Goal: Find specific page/section: Find specific page/section

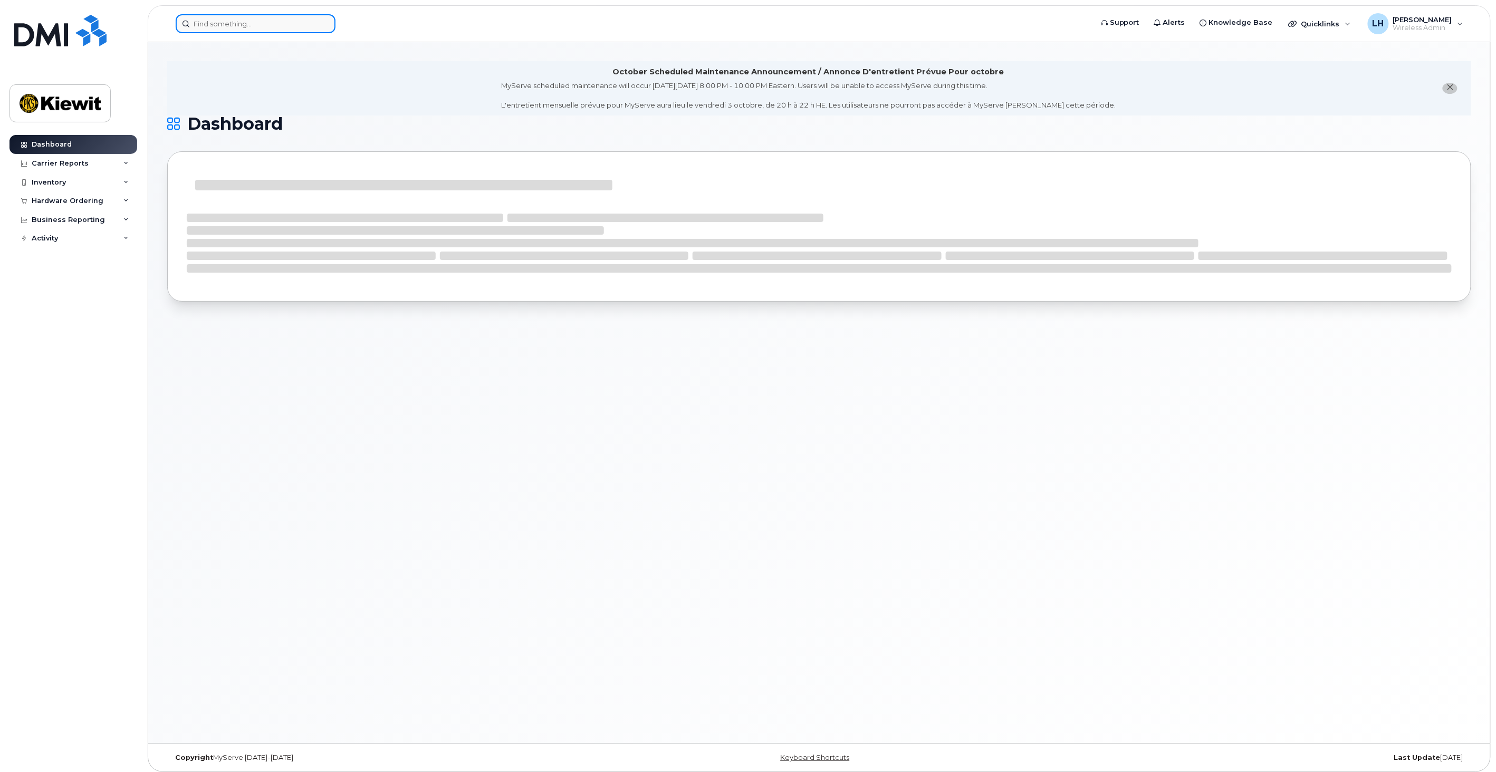
click at [265, 20] on input at bounding box center [256, 23] width 160 height 19
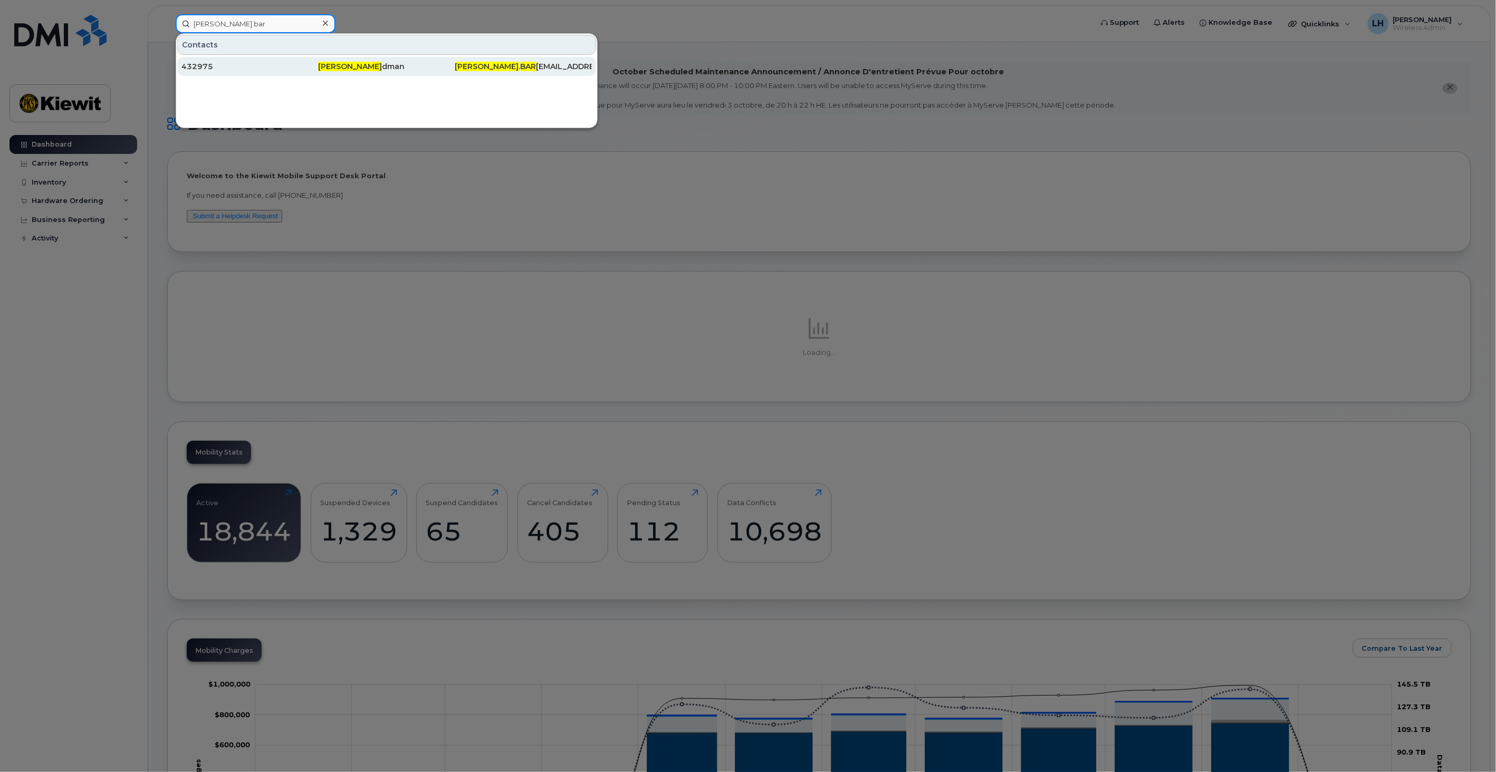
type input "marcia bar"
click at [395, 66] on div "Marcia Bar dman" at bounding box center [386, 66] width 137 height 11
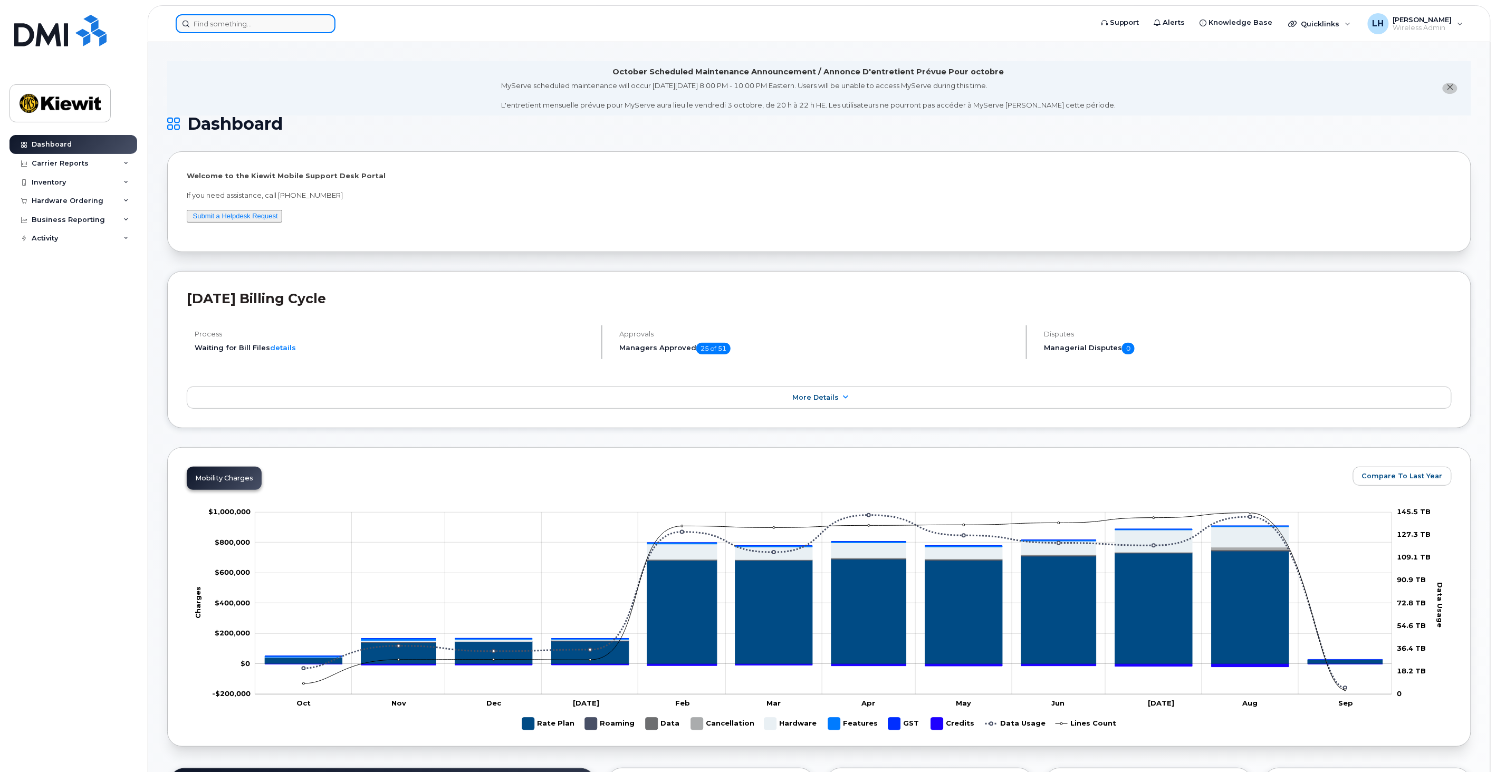
click at [297, 24] on input at bounding box center [256, 23] width 160 height 19
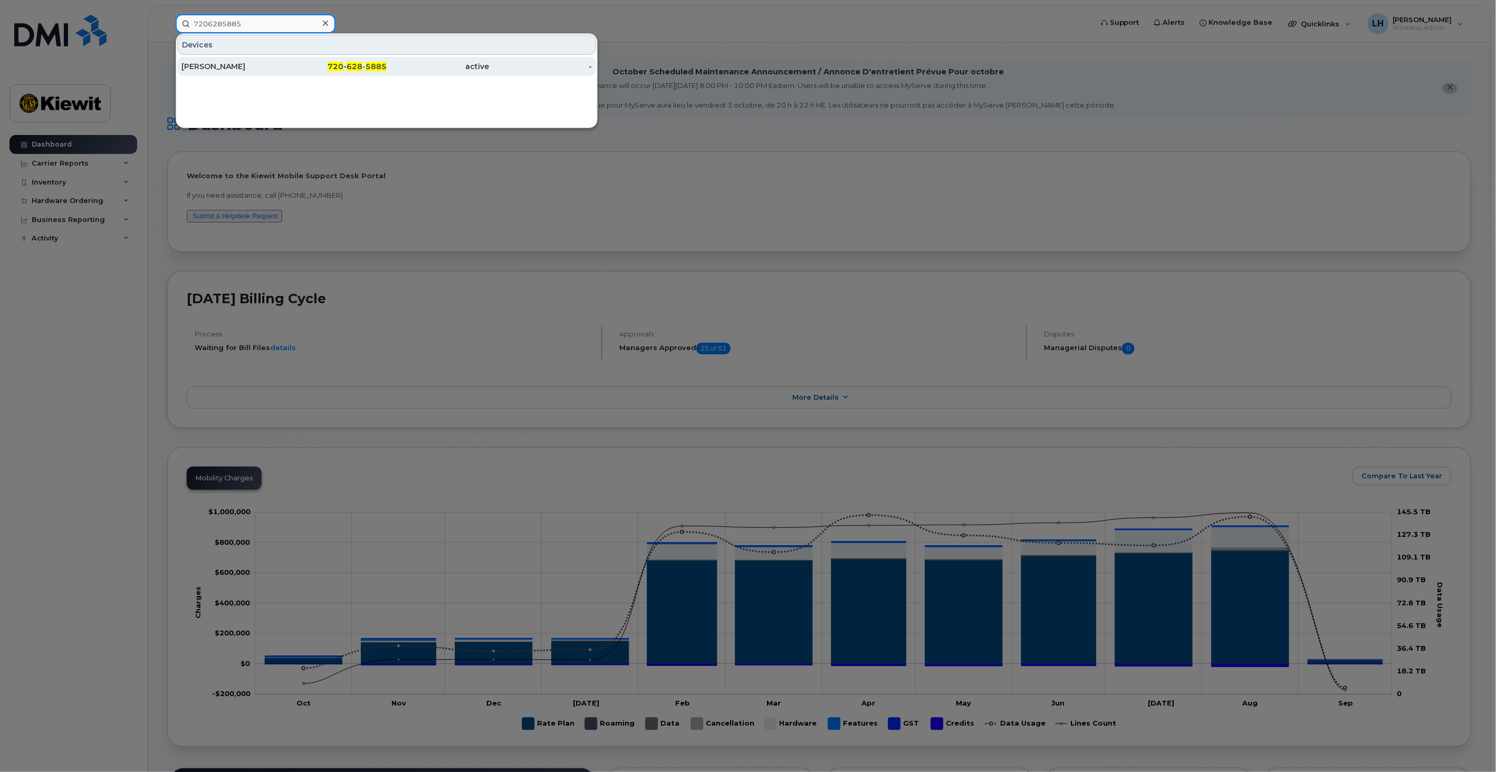
type input "7206285885"
click at [318, 66] on div "720 - 628 - 5885" at bounding box center [335, 66] width 103 height 11
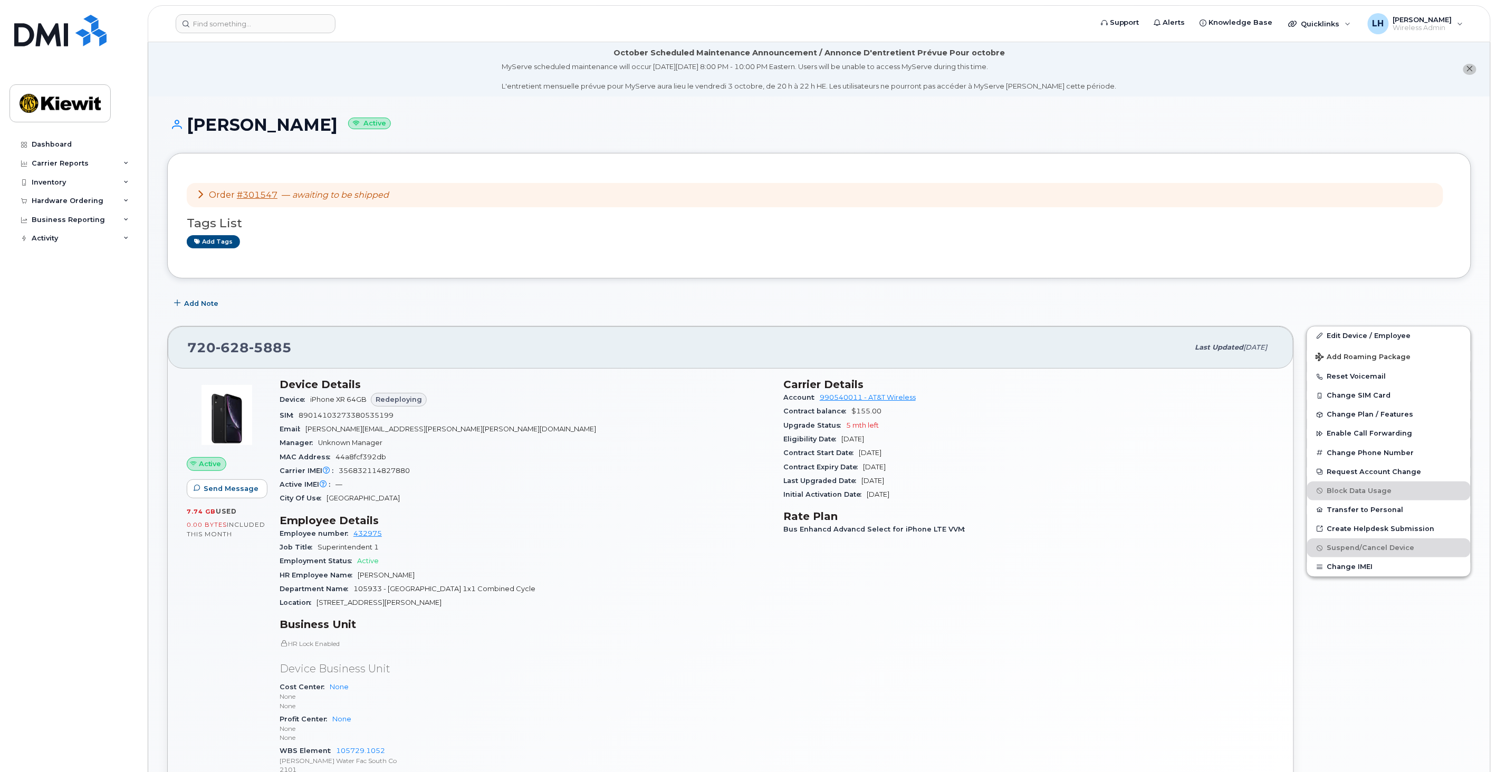
click at [199, 196] on icon at bounding box center [200, 194] width 8 height 8
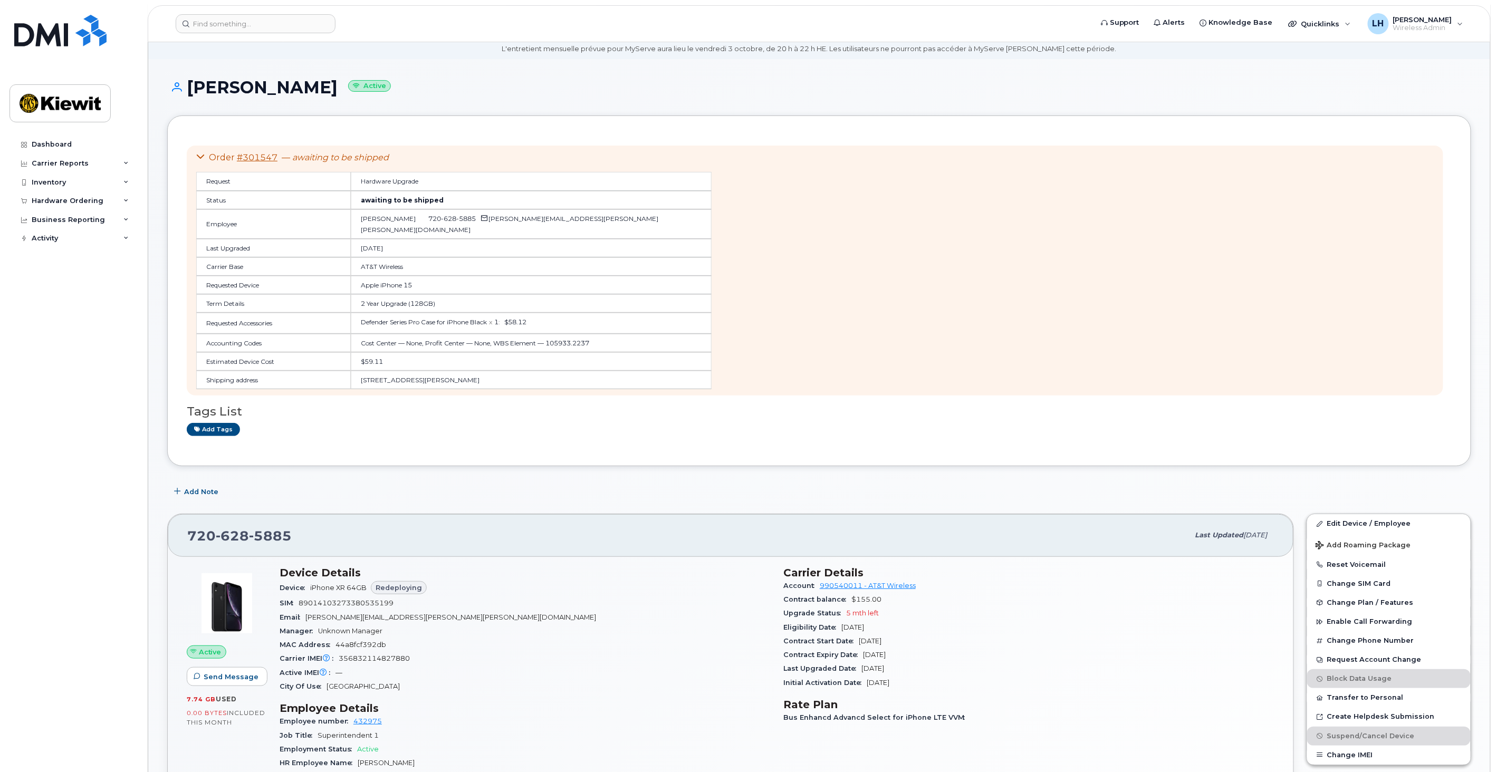
scroll to position [59, 0]
